Goal: Navigation & Orientation: Find specific page/section

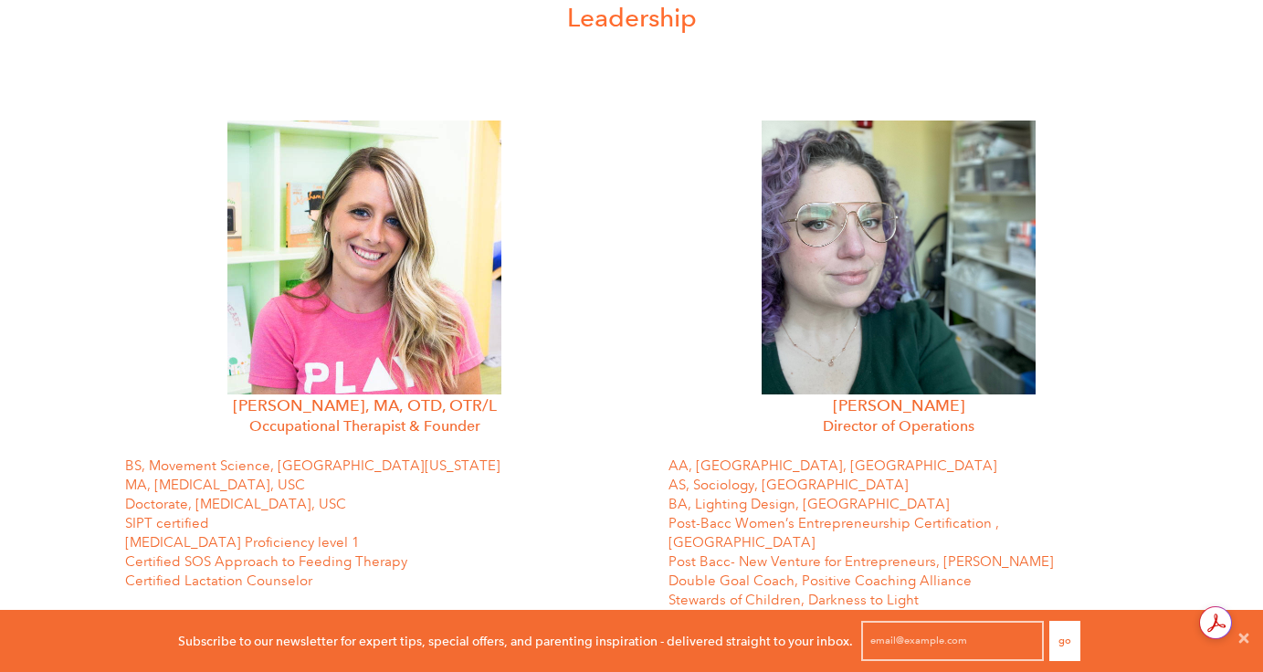
scroll to position [548, 0]
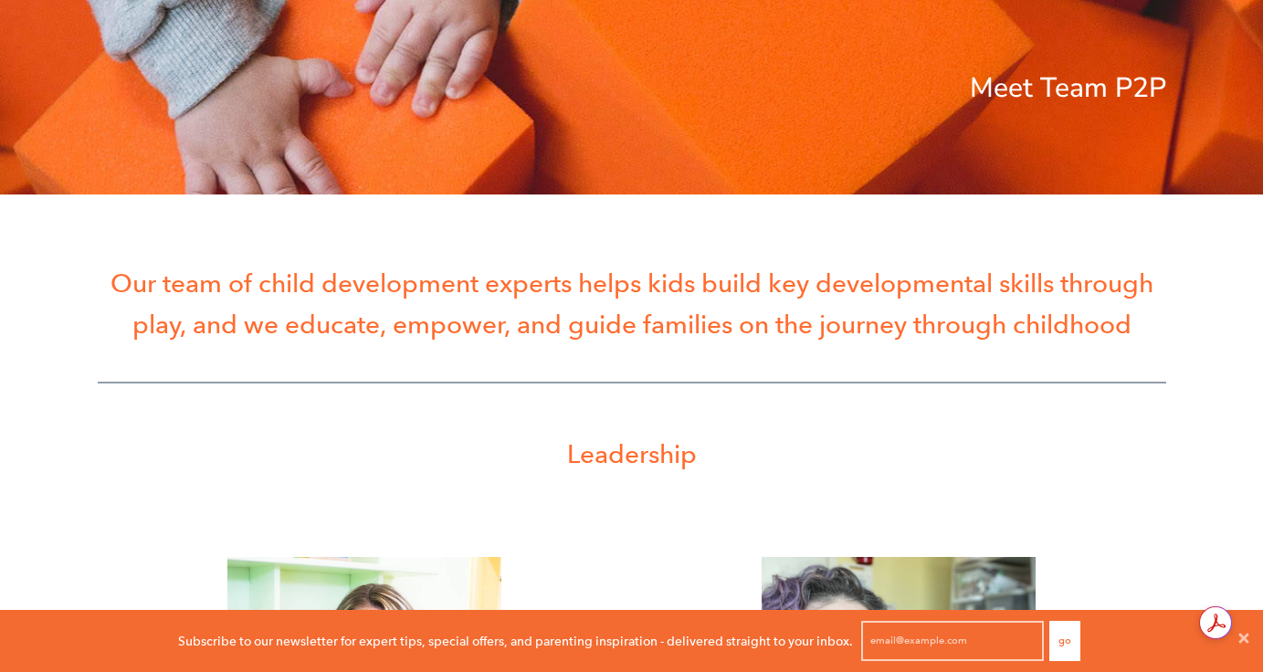
scroll to position [0, 0]
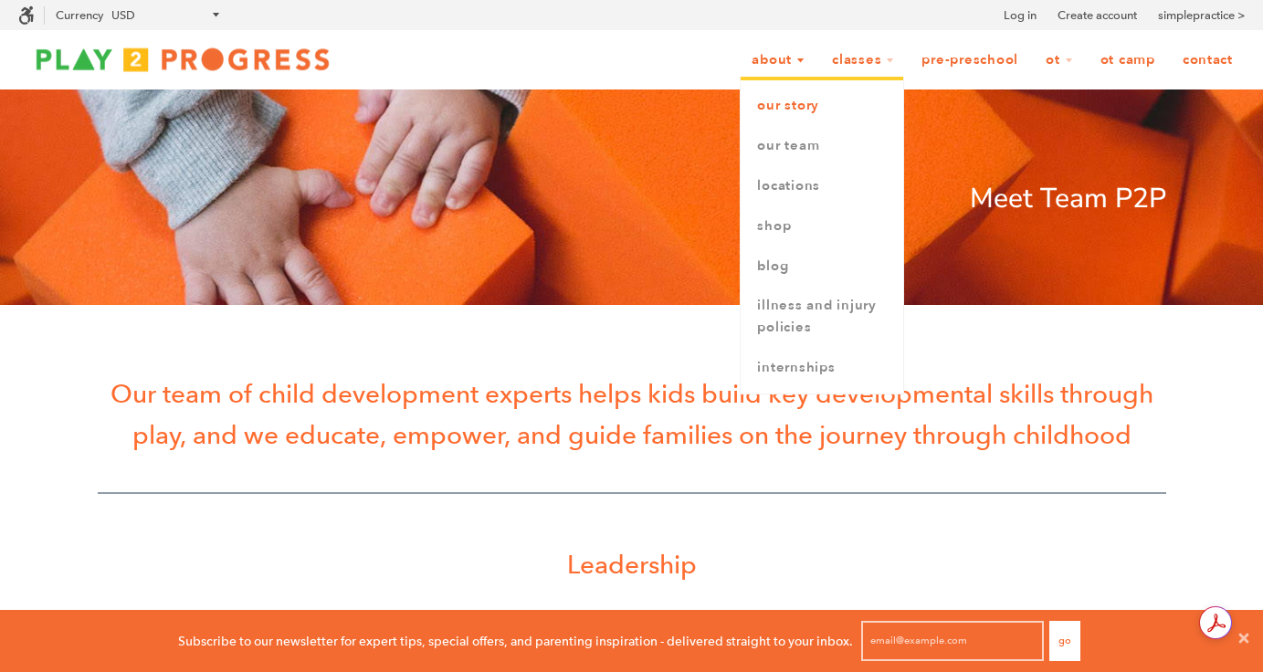
click at [784, 106] on link "Our Story" at bounding box center [821, 106] width 163 height 40
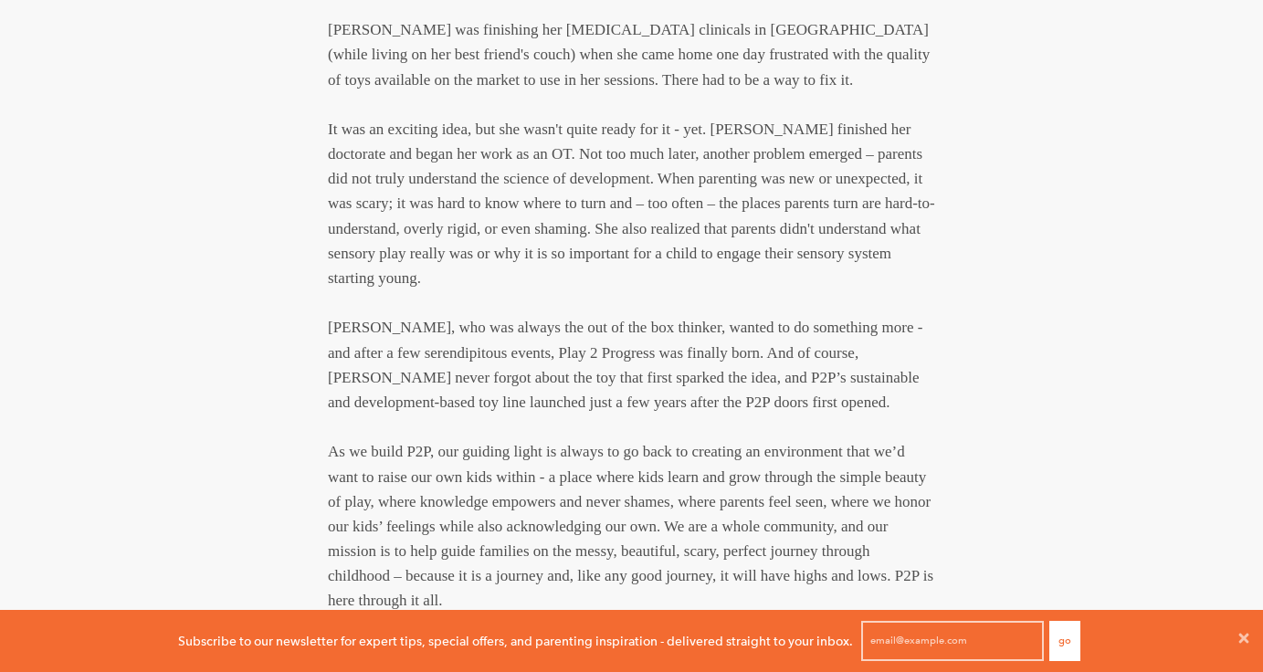
scroll to position [1599, 0]
click at [100, 329] on div "Our Story Play 2 Progress all started with a simple idea. Allie was finishing h…" at bounding box center [632, 298] width 1068 height 811
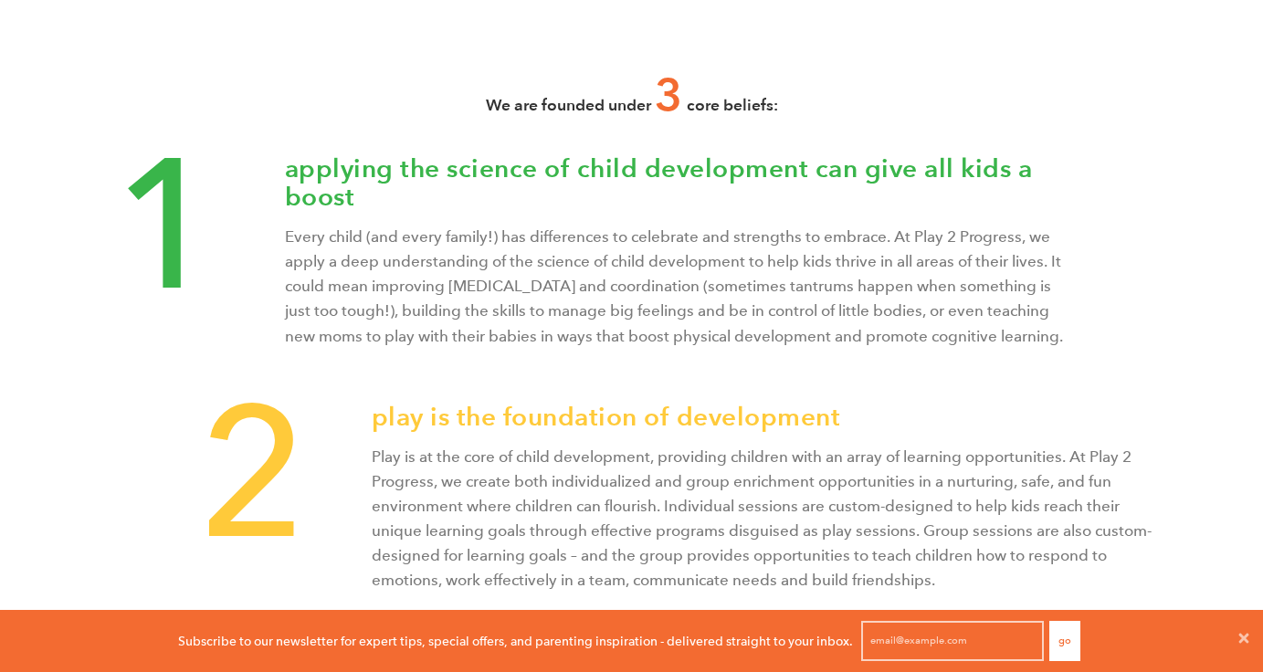
scroll to position [0, 0]
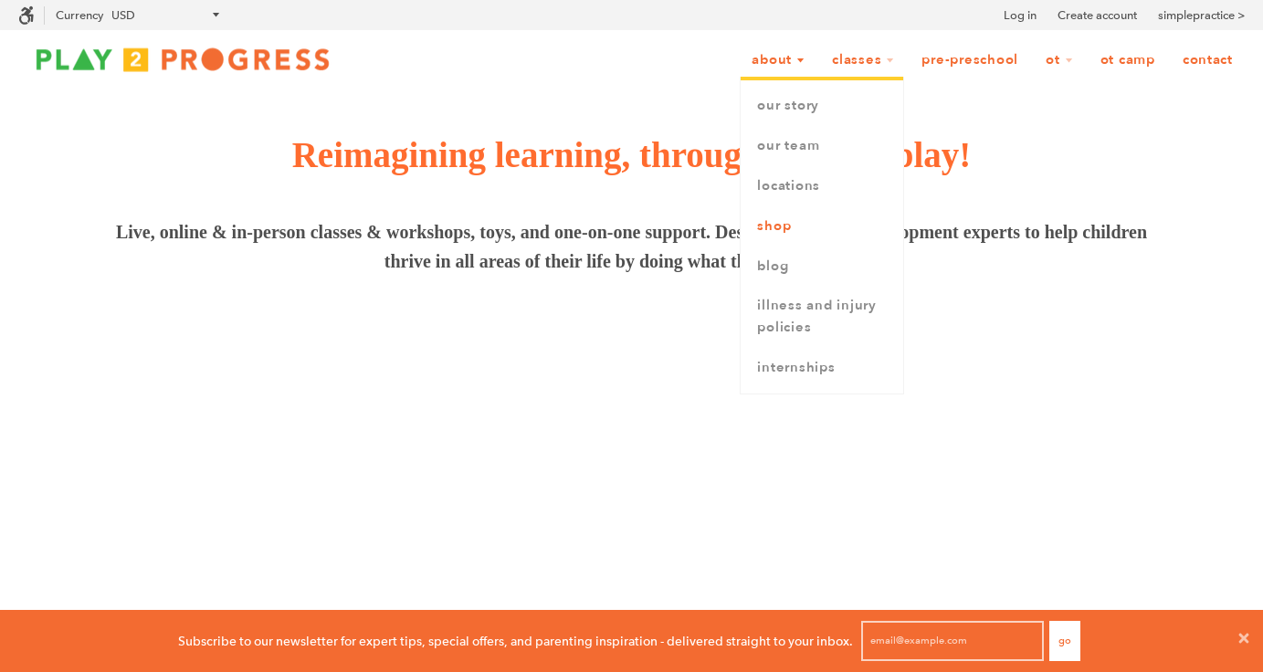
click at [768, 224] on link "Shop" at bounding box center [821, 226] width 163 height 40
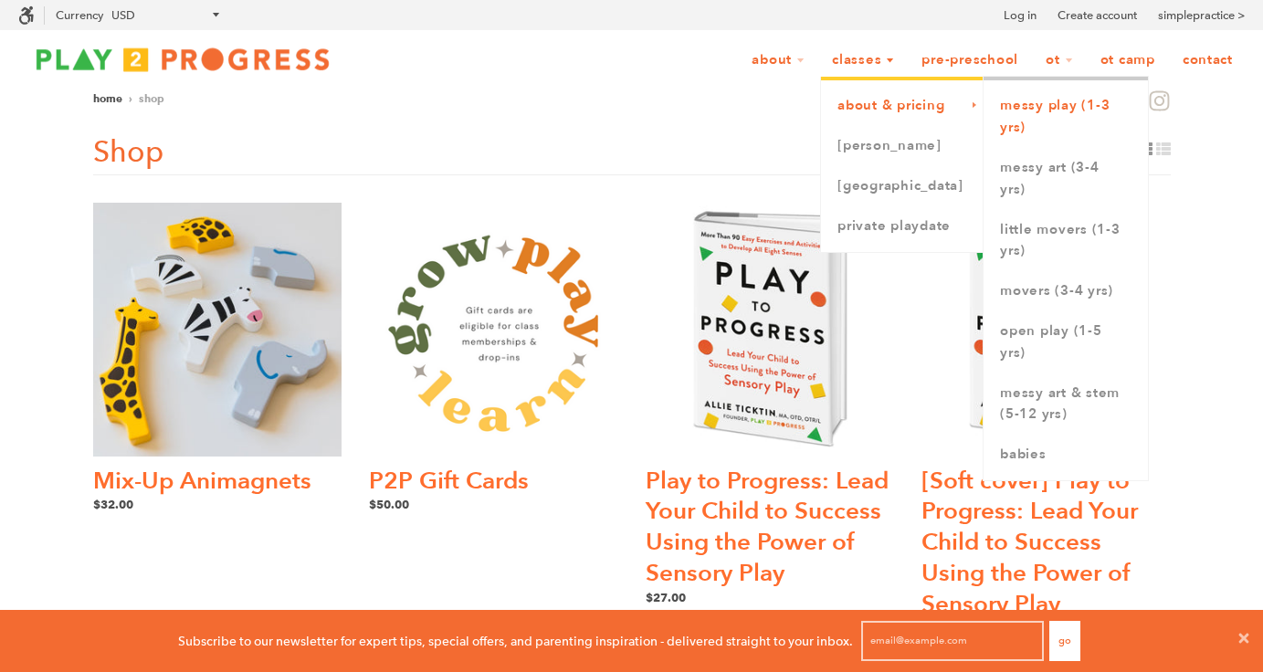
click at [1018, 109] on link "Messy Play (1-3 yrs)" at bounding box center [1065, 117] width 164 height 62
